Goal: Information Seeking & Learning: Learn about a topic

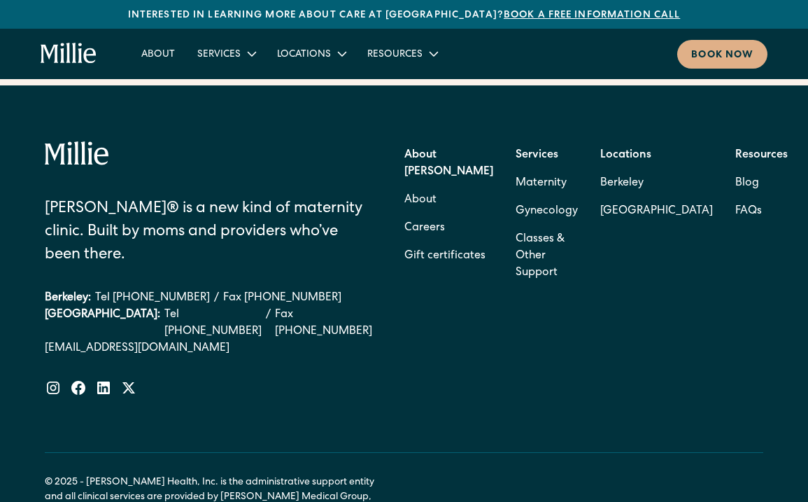
scroll to position [5730, 0]
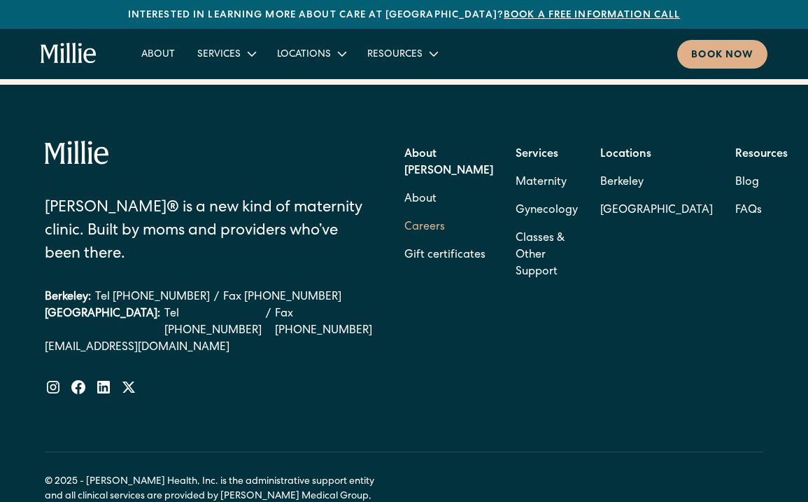
click at [444, 213] on link "Careers" at bounding box center [425, 227] width 41 height 28
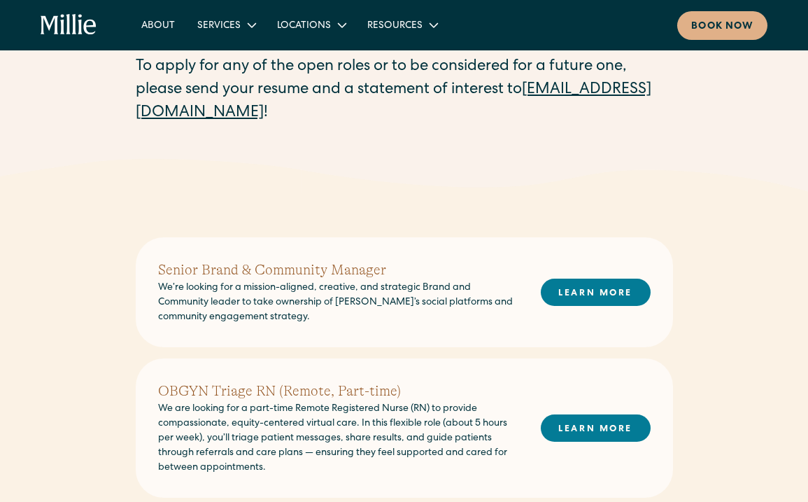
scroll to position [211, 0]
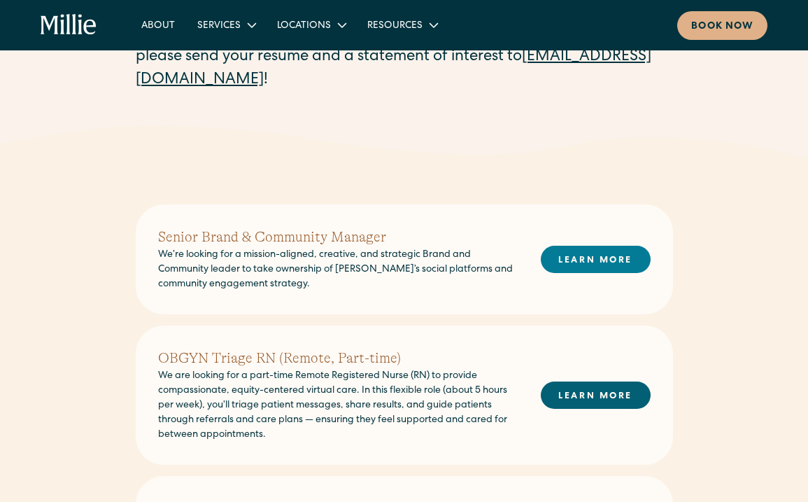
click at [612, 401] on link "LEARN MORE" at bounding box center [596, 394] width 110 height 27
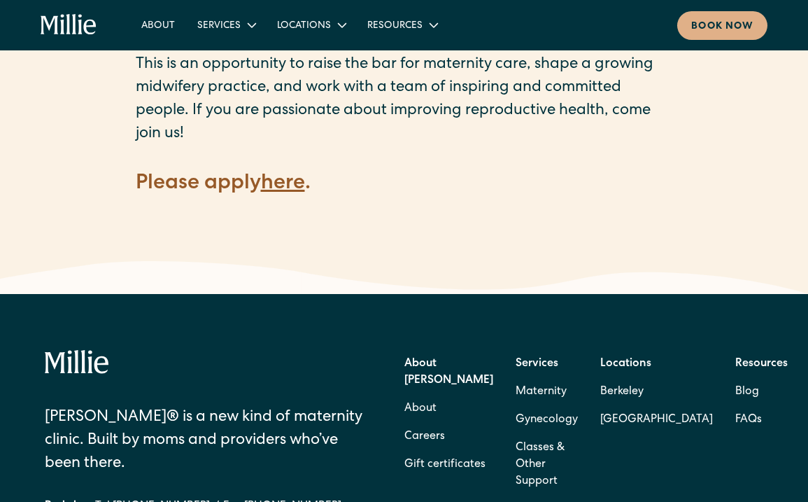
scroll to position [1868, 0]
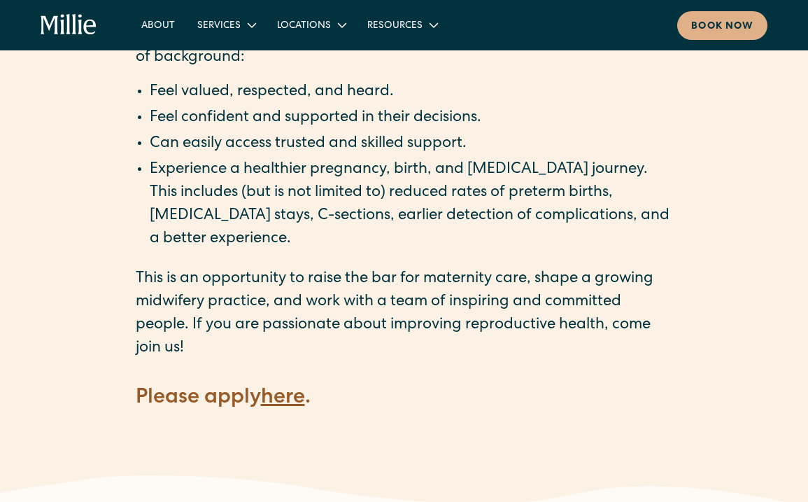
click at [300, 388] on strong "here" at bounding box center [283, 398] width 44 height 21
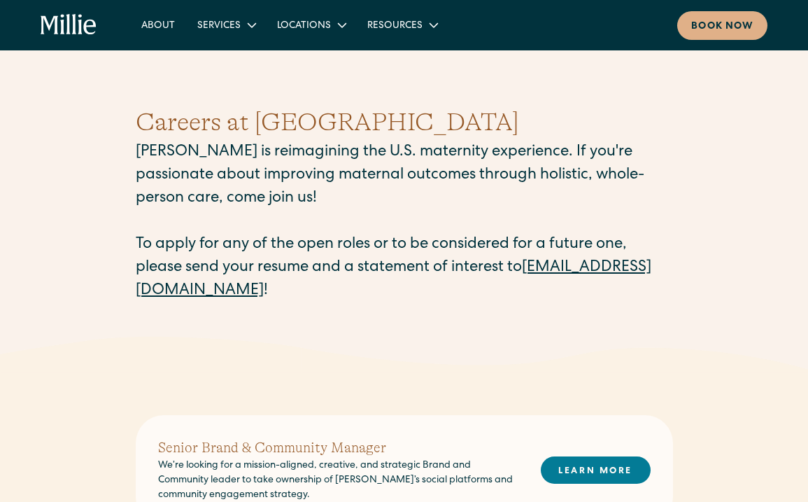
click at [528, 275] on p "Millie is reimagining the U.S. maternity experience. If you're passionate about…" at bounding box center [405, 222] width 538 height 162
